Goal: Find specific page/section: Find specific page/section

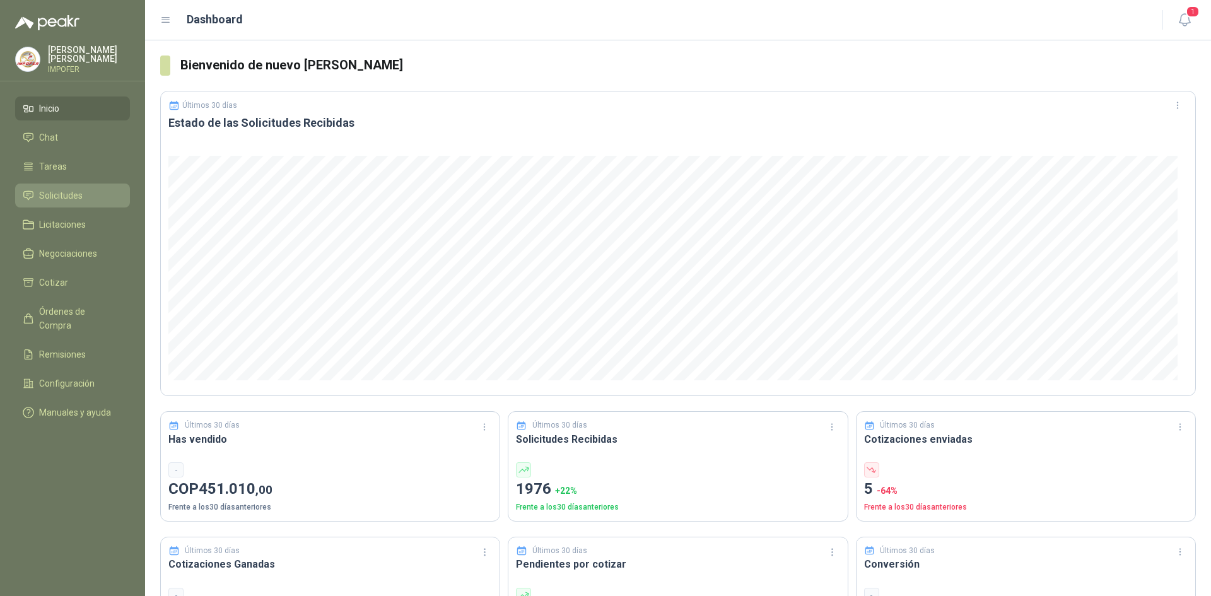
click at [56, 197] on span "Solicitudes" at bounding box center [61, 196] width 44 height 14
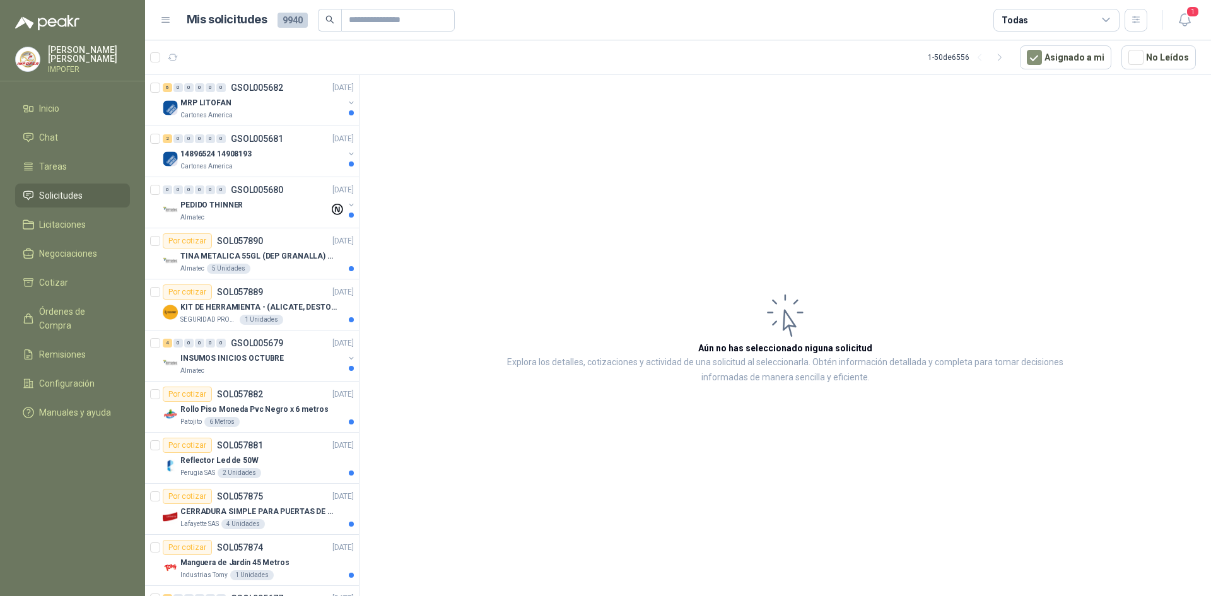
click at [1023, 20] on div "Todas" at bounding box center [1015, 20] width 27 height 14
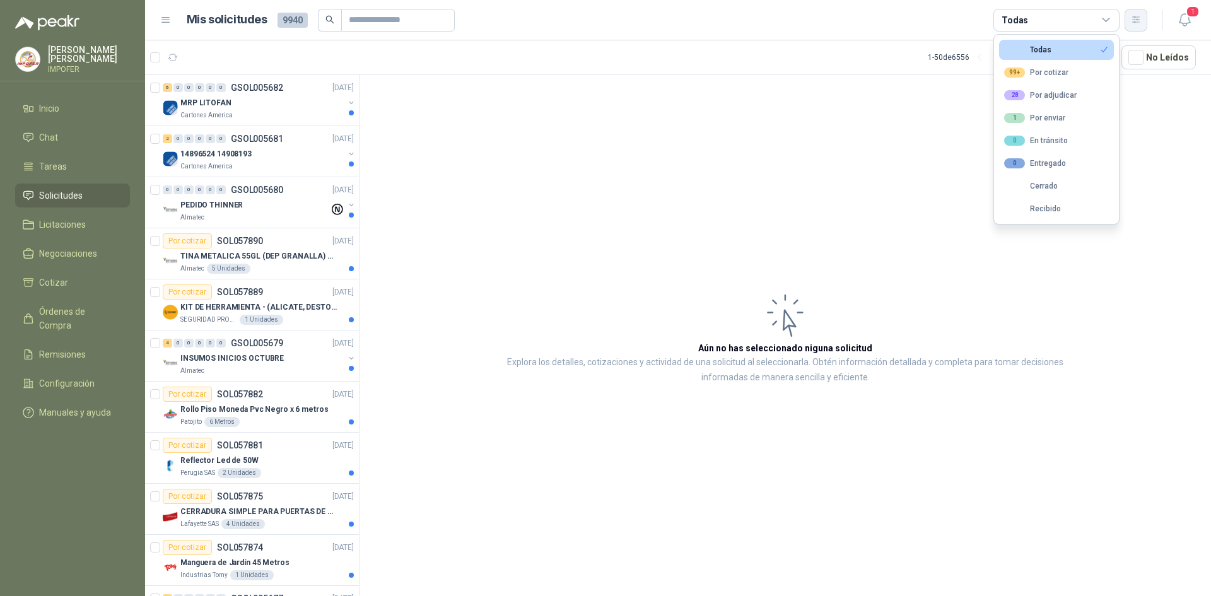
click at [1140, 24] on icon "button" at bounding box center [1136, 20] width 11 height 11
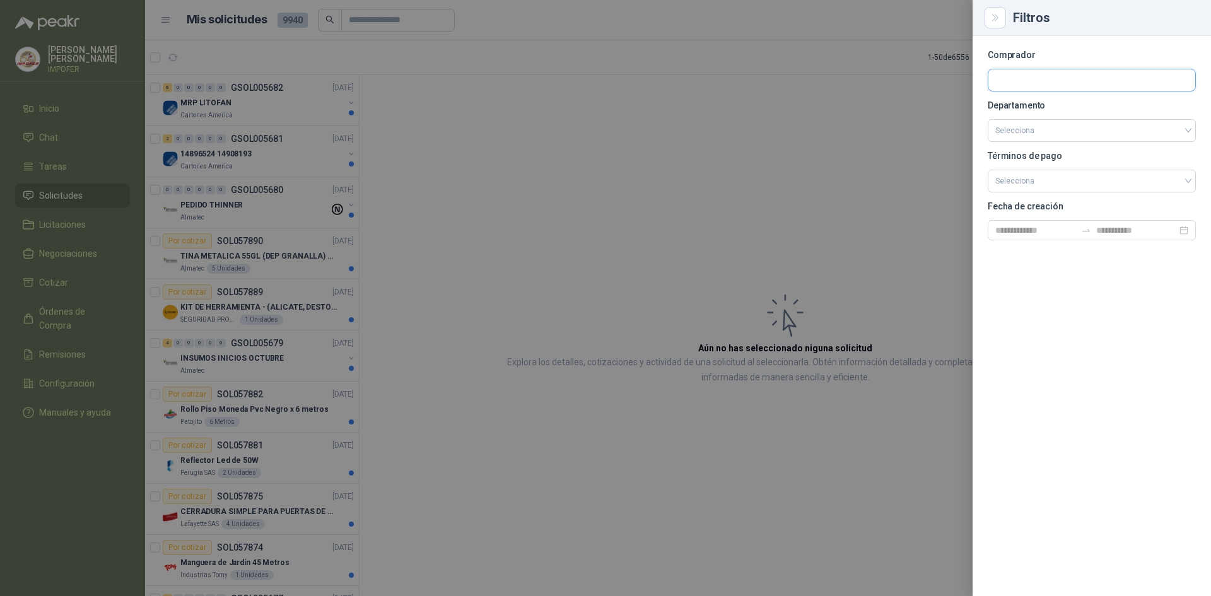
click at [1011, 78] on input "text" at bounding box center [1092, 79] width 207 height 21
type input "****"
click at [1016, 103] on div "Patojito Industrias Patojito SAS - NIT : 817000809" at bounding box center [1092, 110] width 187 height 14
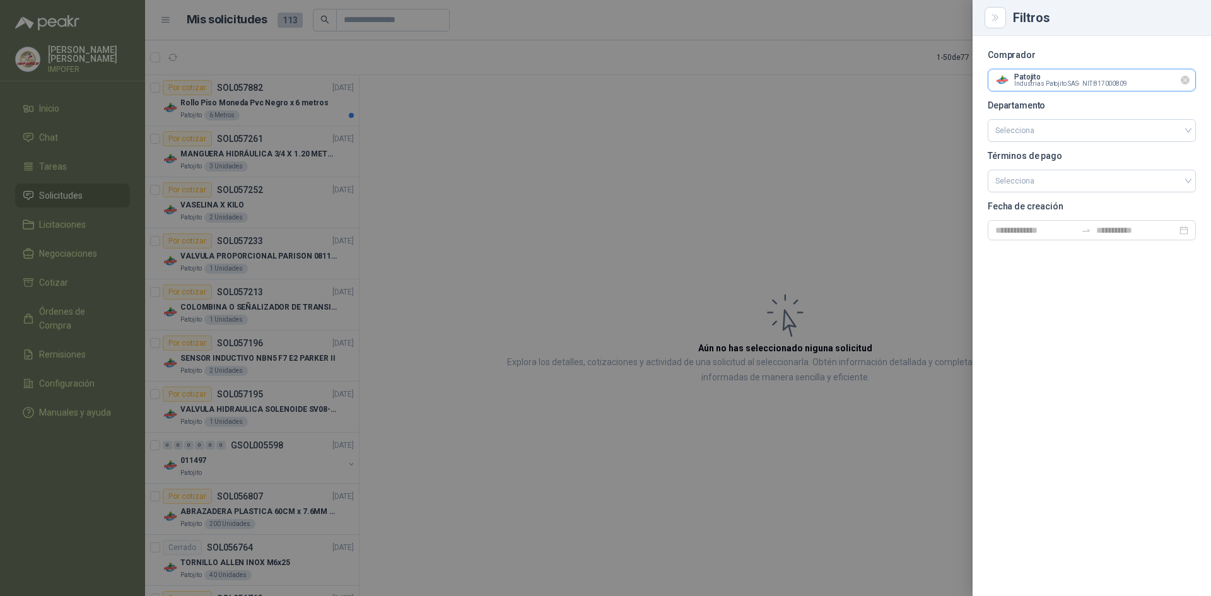
drag, startPoint x: 1054, startPoint y: 82, endPoint x: 1081, endPoint y: 77, distance: 27.6
click at [1056, 81] on input "text" at bounding box center [1092, 79] width 207 height 21
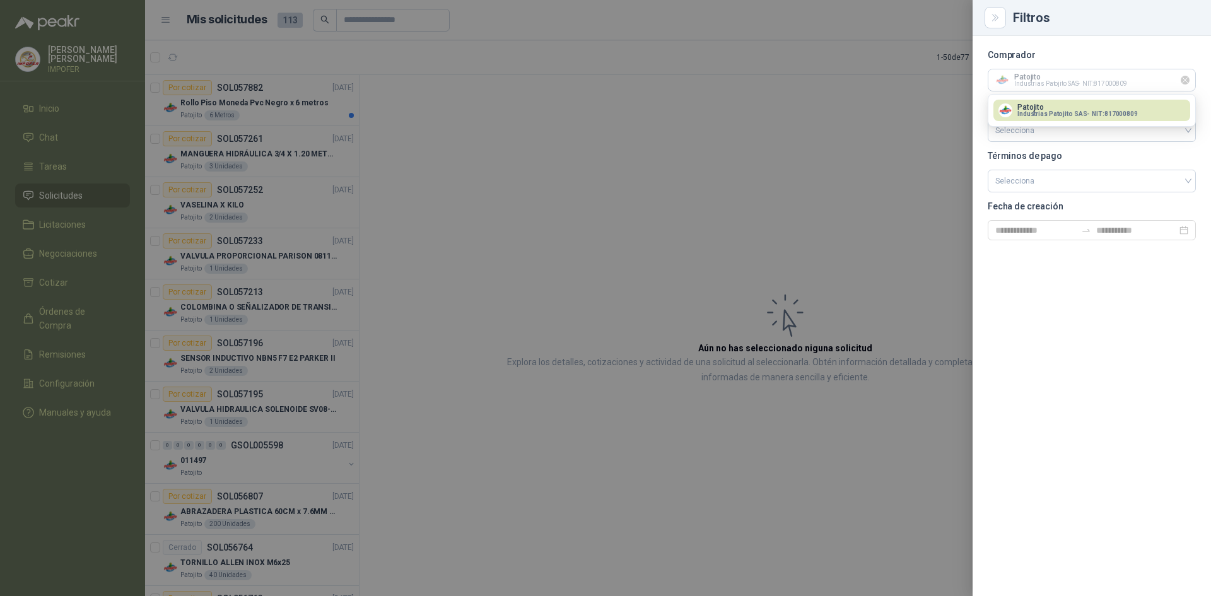
click at [1189, 82] on icon "Limpiar" at bounding box center [1186, 80] width 11 height 11
click at [1060, 78] on input "text" at bounding box center [1092, 79] width 207 height 21
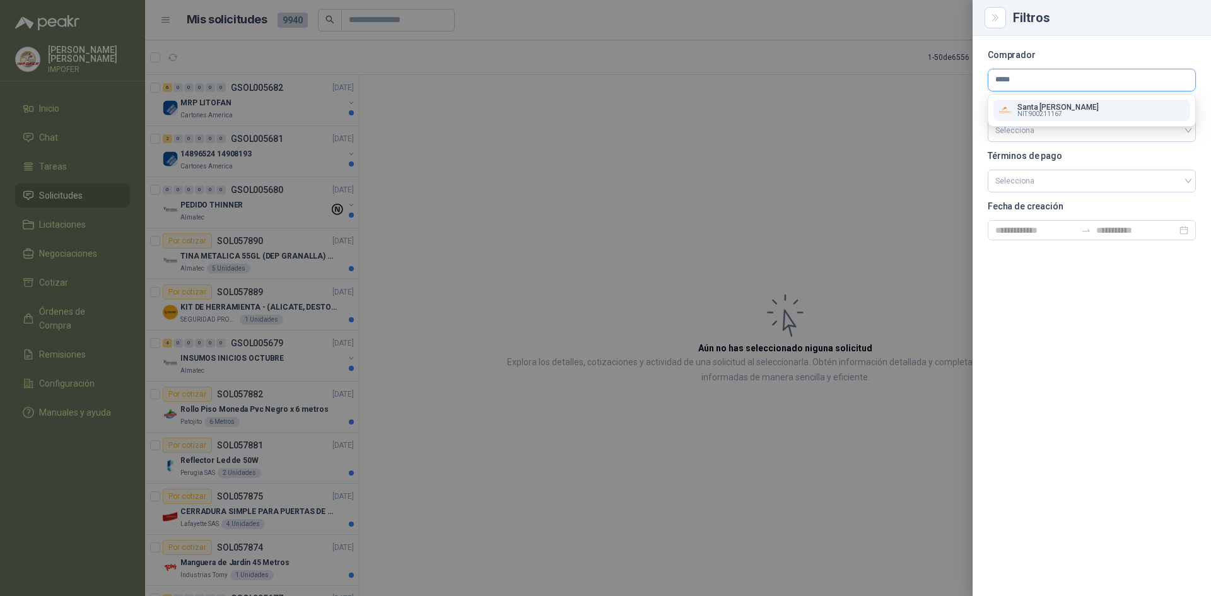
type input "*****"
click at [1063, 117] on button "Santa [PERSON_NAME] NIT : 900211167" at bounding box center [1092, 110] width 197 height 21
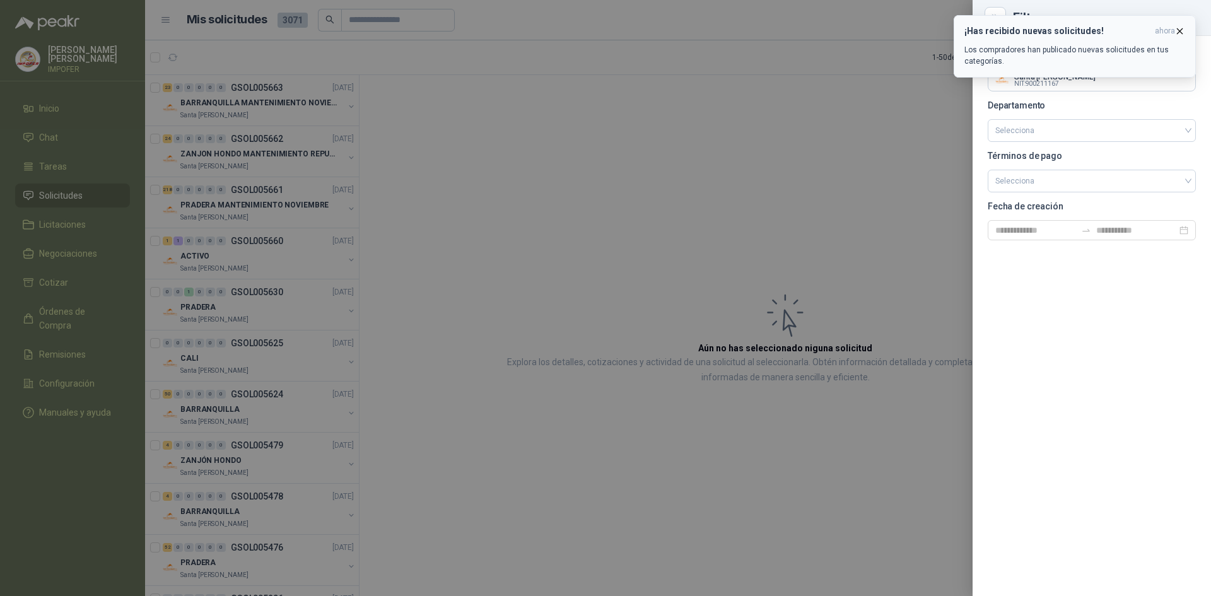
click at [1180, 26] on icon "button" at bounding box center [1180, 31] width 11 height 11
